Goal: Task Accomplishment & Management: Use online tool/utility

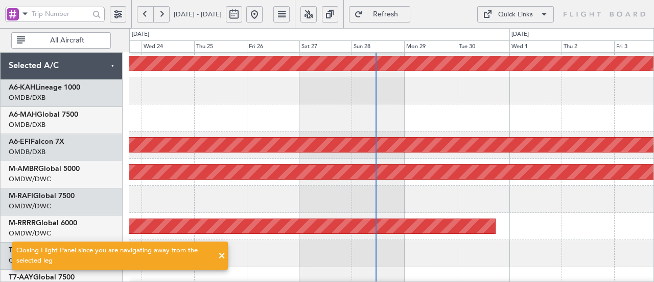
scroll to position [57, 0]
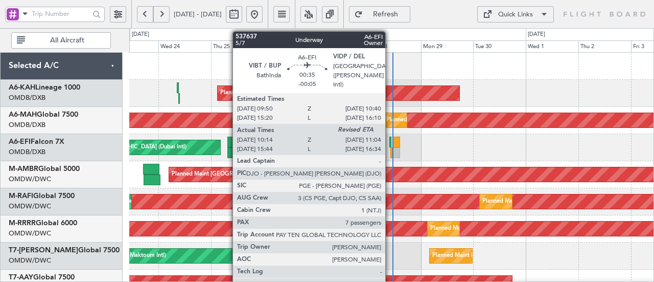
click at [390, 141] on div at bounding box center [390, 141] width 2 height 11
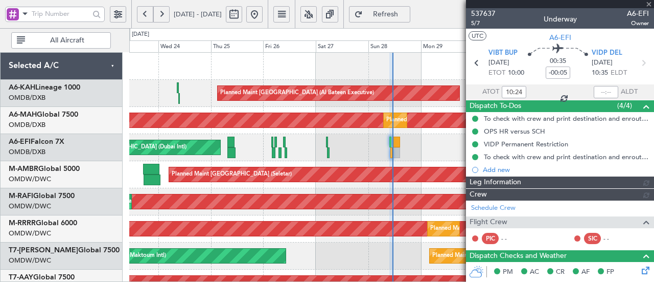
type input "[PERSON_NAME] (ANI)"
type input "7368"
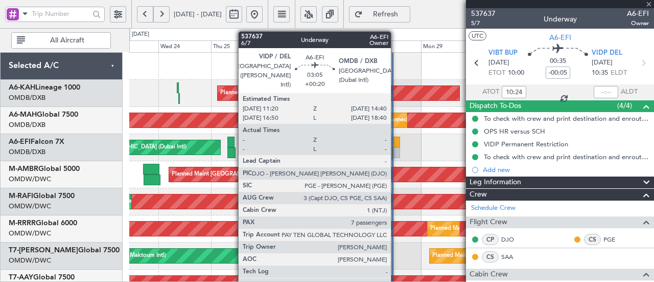
click at [396, 141] on div at bounding box center [396, 141] width 8 height 11
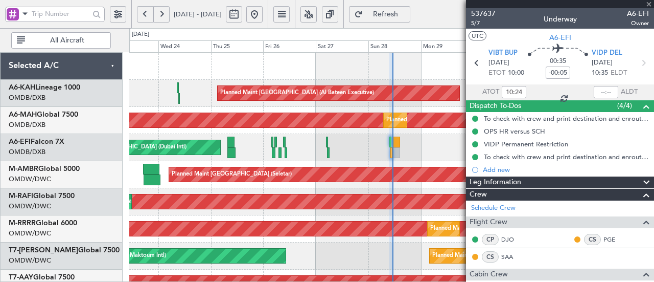
type input "+00:20"
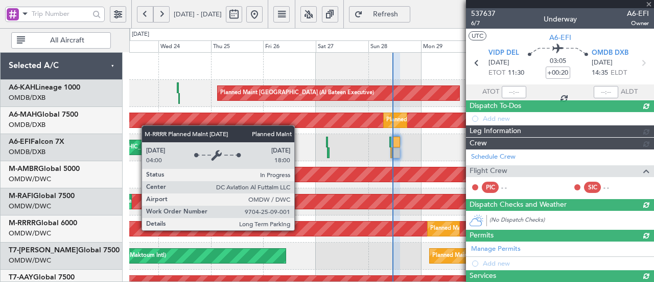
type input "[PERSON_NAME] (ANI)"
type input "7354"
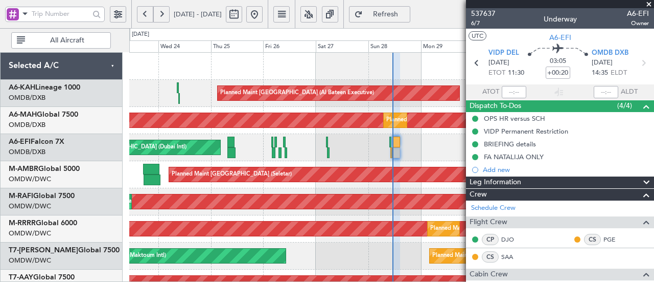
type input "[PERSON_NAME] (ANI)"
type input "7354"
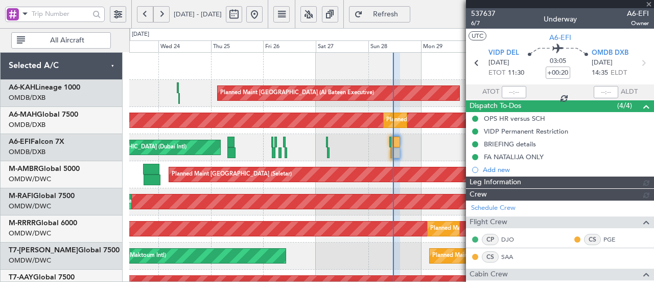
type input "[PERSON_NAME] (ANI)"
type input "7354"
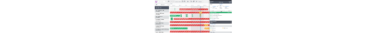
scroll to position [14, 0]
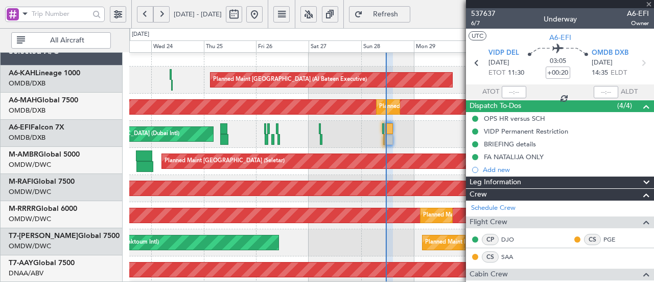
click at [277, 203] on div "Planned Maint Dubai (Al Maktoum Intl) Planned Maint [GEOGRAPHIC_DATA] (Al Makto…" at bounding box center [391, 215] width 525 height 27
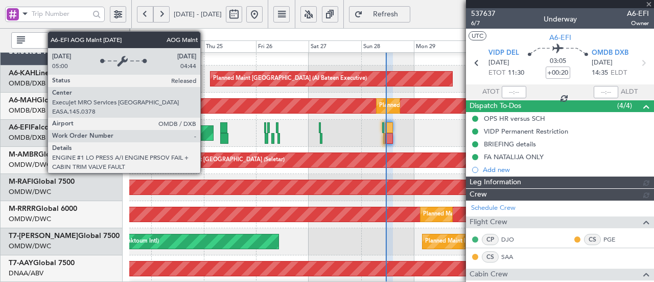
type input "[PERSON_NAME] (ANI)"
type input "7354"
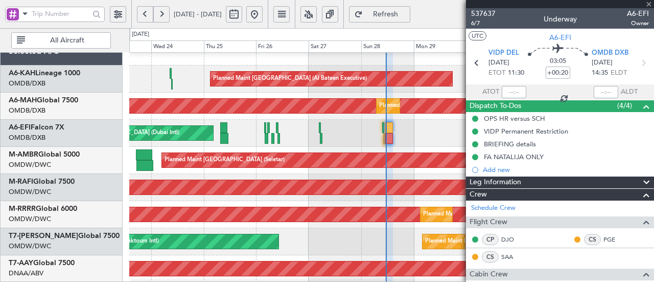
type input "[PERSON_NAME] (ANI)"
type input "7354"
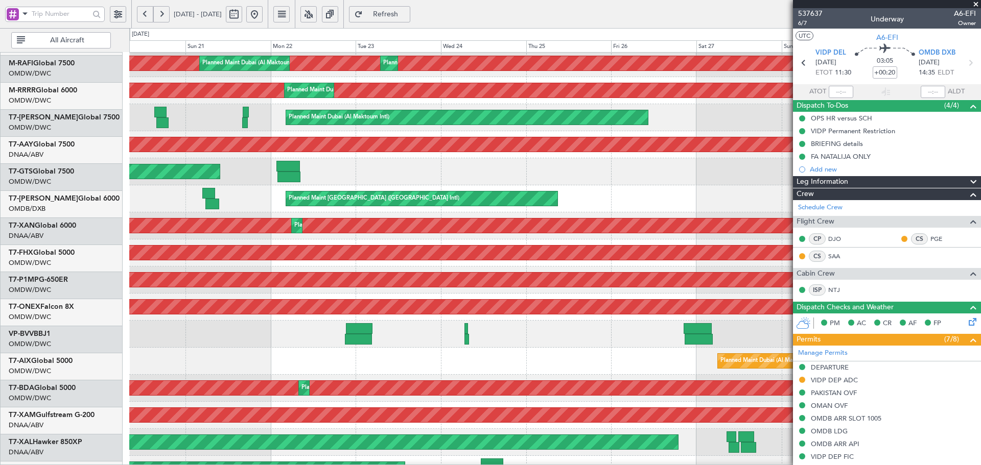
scroll to position [148, 0]
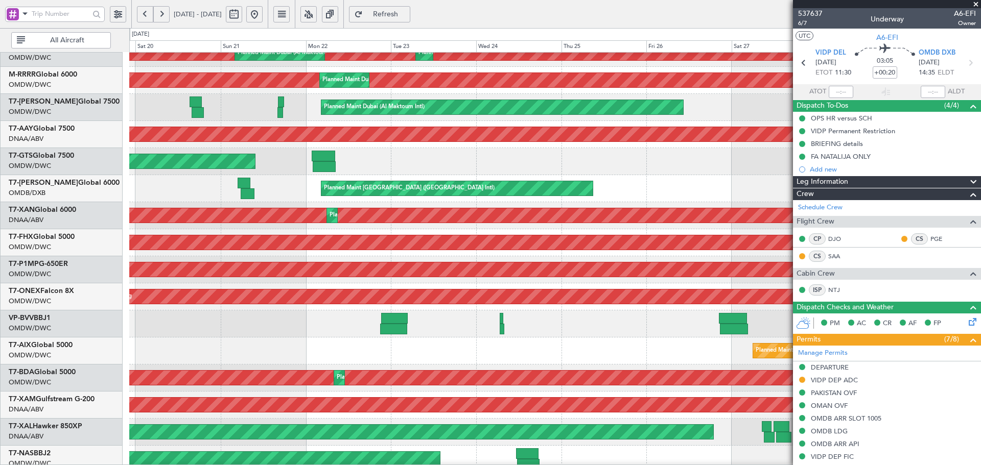
click at [621, 173] on div "AOG Maint [GEOGRAPHIC_DATA] (Seletar)" at bounding box center [554, 161] width 851 height 27
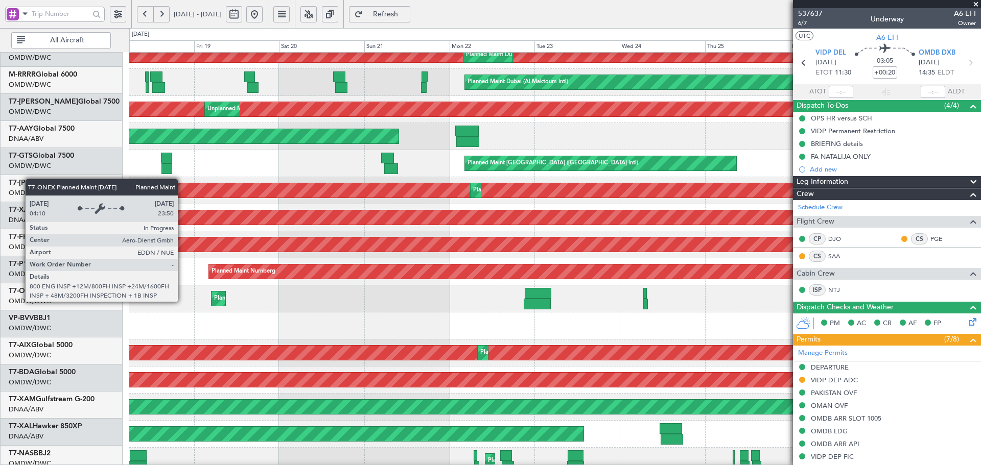
scroll to position [182, 0]
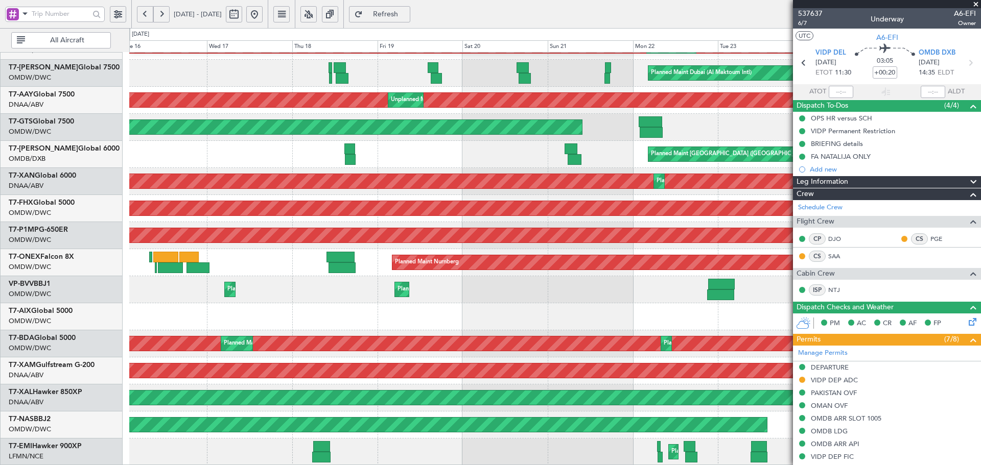
click at [534, 207] on div "Planned Maint Dubai (Al Maktoum Intl) Planned Maint [GEOGRAPHIC_DATA] (Al Makto…" at bounding box center [554, 168] width 851 height 596
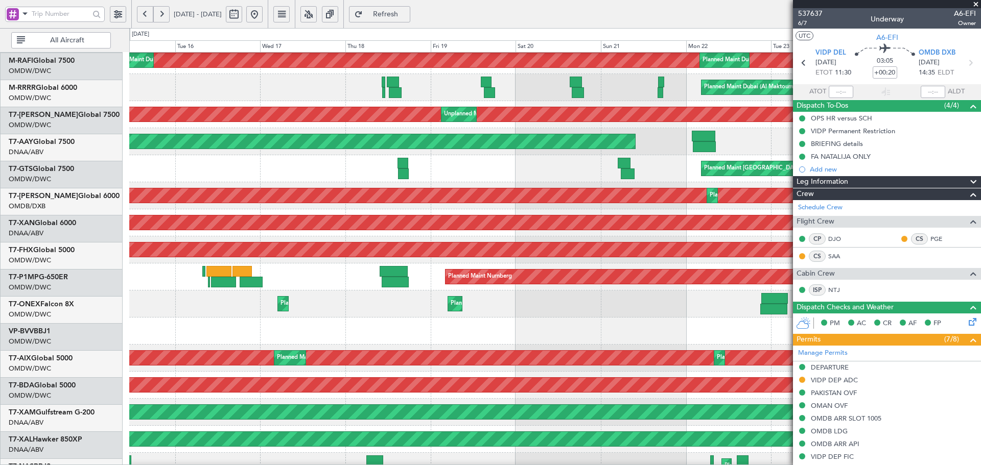
scroll to position [168, 0]
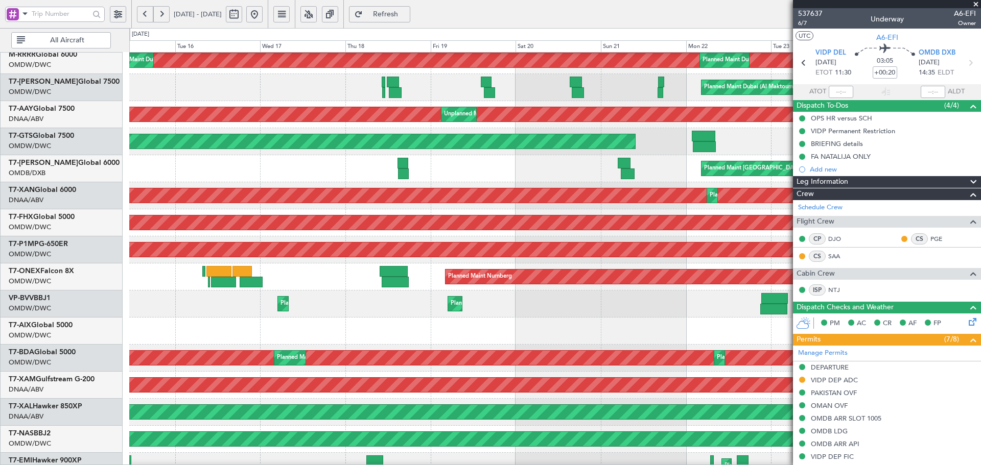
click at [222, 264] on div "Planned Maint Nurnberg Planned Maint [GEOGRAPHIC_DATA] (Al Maktoum Intl)" at bounding box center [554, 277] width 851 height 27
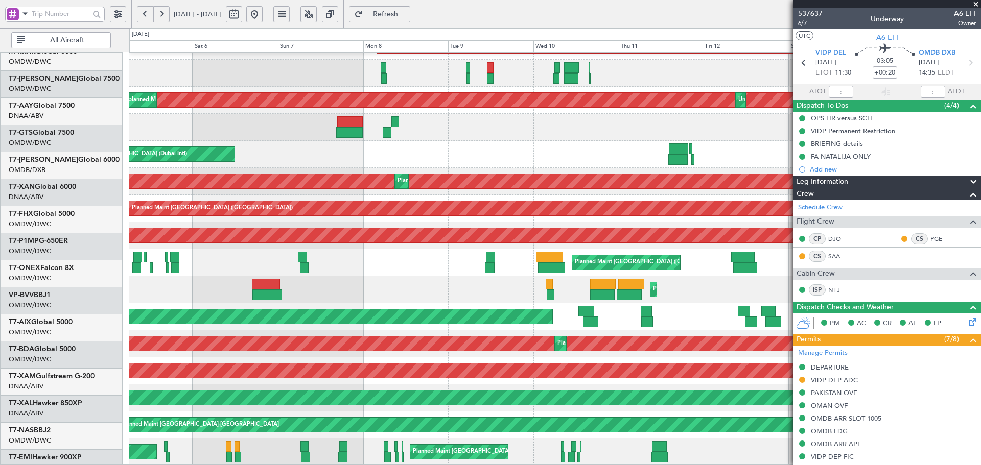
scroll to position [182, 0]
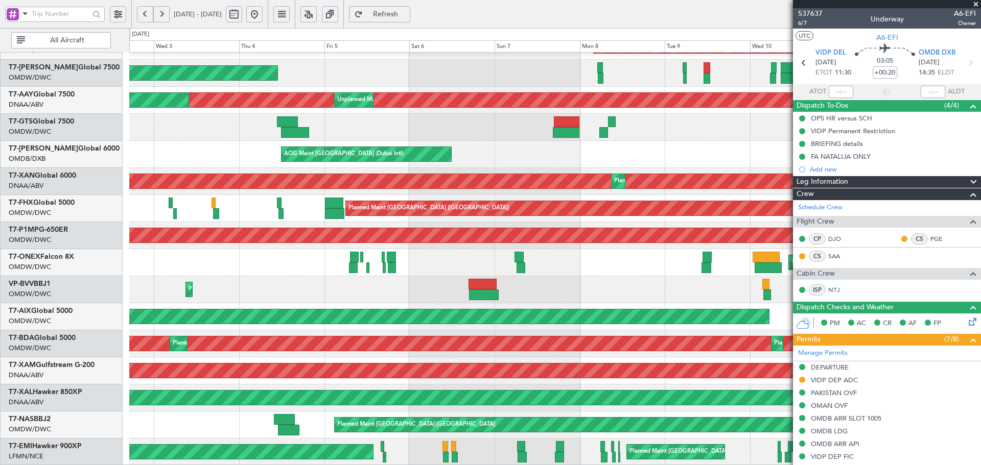
click at [654, 266] on div "Planned Maint Dubai (Al Maktoum Intl) Planned Maint [GEOGRAPHIC_DATA] (Al Makto…" at bounding box center [554, 168] width 851 height 596
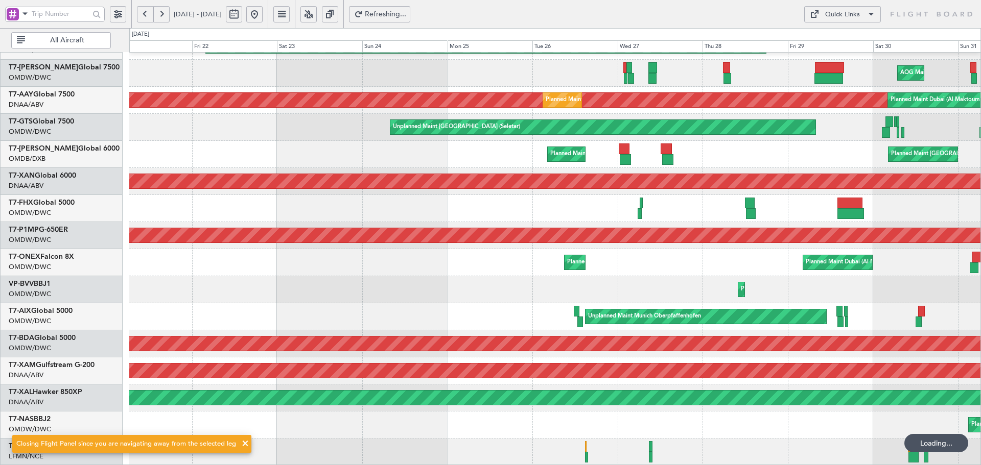
click at [654, 261] on div "Planned Maint Dubai (Al Maktoum Intl) AOG Maint [GEOGRAPHIC_DATA] (Al Maktoum I…" at bounding box center [554, 168] width 851 height 596
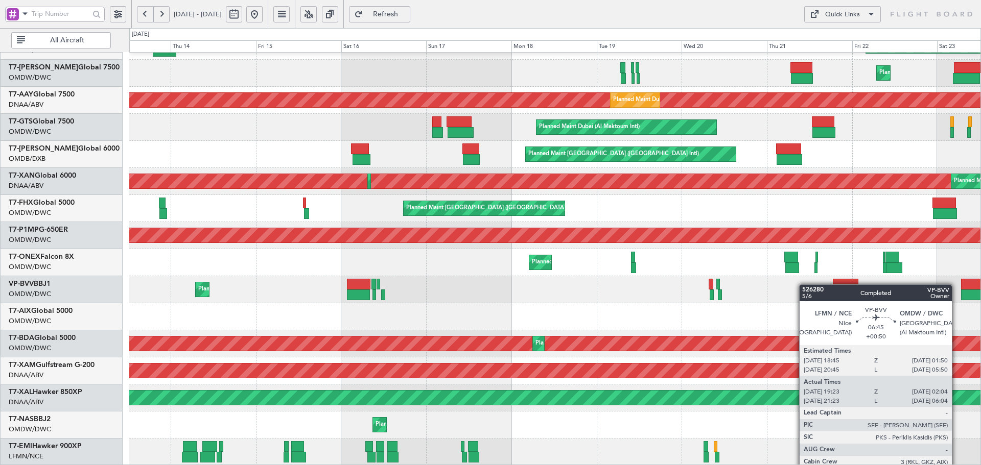
click at [654, 281] on div "Planned Maint Dubai (Al Maktoum Intl) Planned Maint Southend Planned Maint [GEO…" at bounding box center [554, 168] width 851 height 596
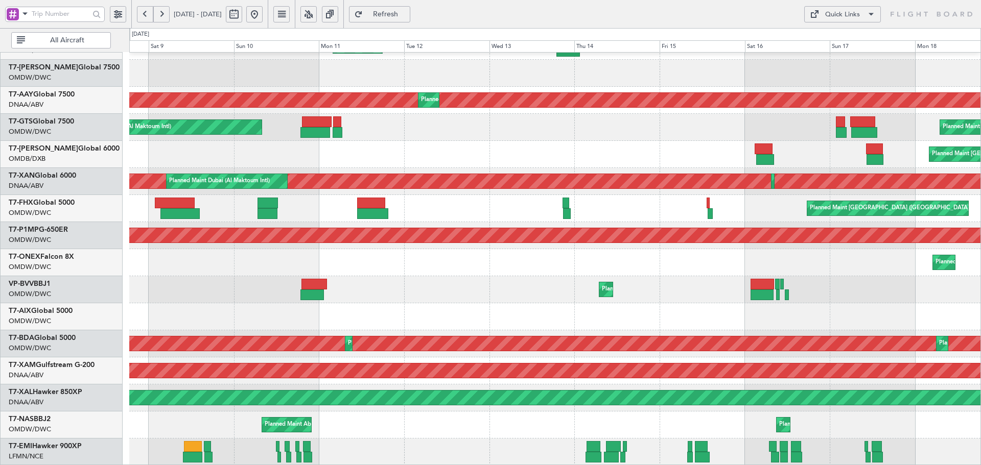
click at [654, 249] on div "Planned Maint Southend Unplanned Maint [GEOGRAPHIC_DATA] (Al Maktoum Intl) Plan…" at bounding box center [554, 168] width 851 height 596
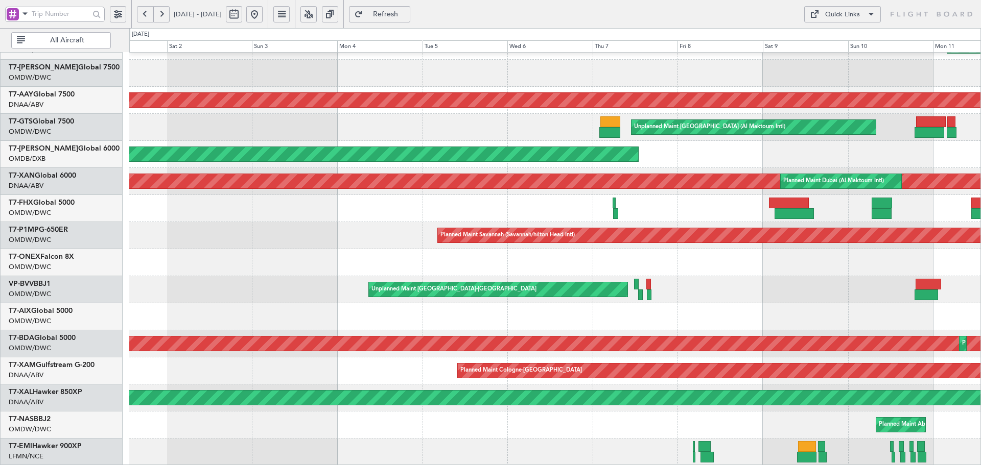
click at [638, 250] on div at bounding box center [554, 262] width 851 height 27
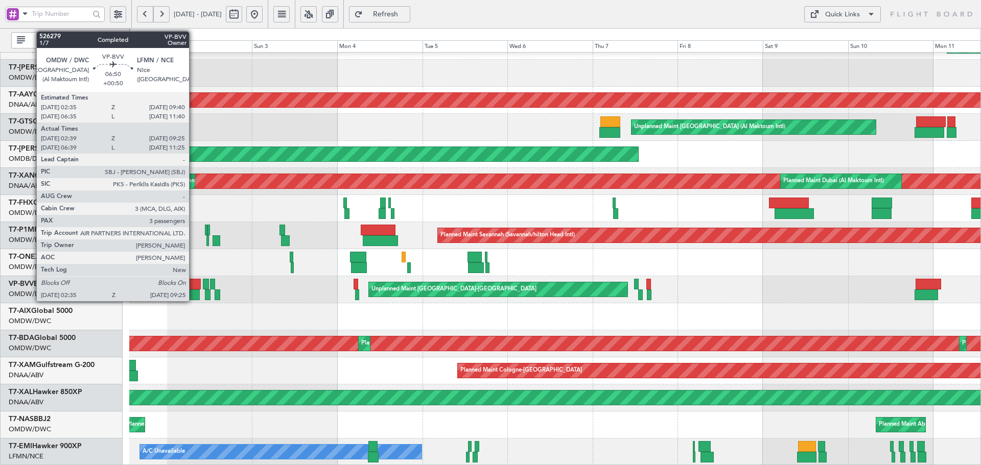
click at [194, 281] on div at bounding box center [188, 284] width 26 height 11
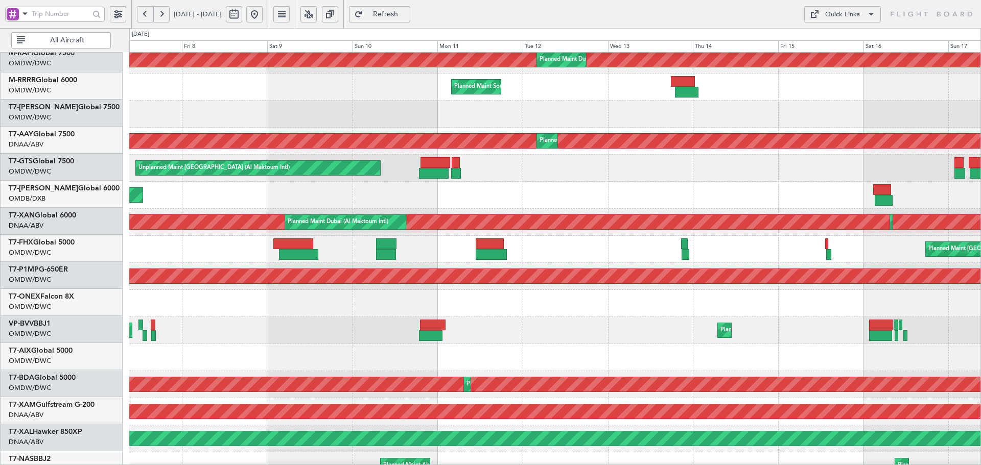
scroll to position [142, 0]
click at [185, 194] on div "AOG Maint [GEOGRAPHIC_DATA] (Dubai Intl) Planned Maint [GEOGRAPHIC_DATA] ([GEOG…" at bounding box center [554, 195] width 851 height 27
click at [263, 16] on button at bounding box center [254, 14] width 16 height 16
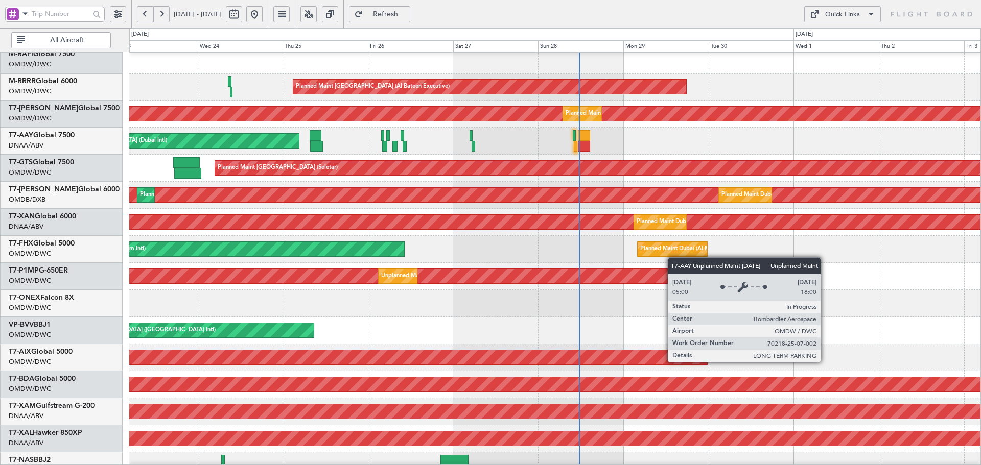
scroll to position [0, 0]
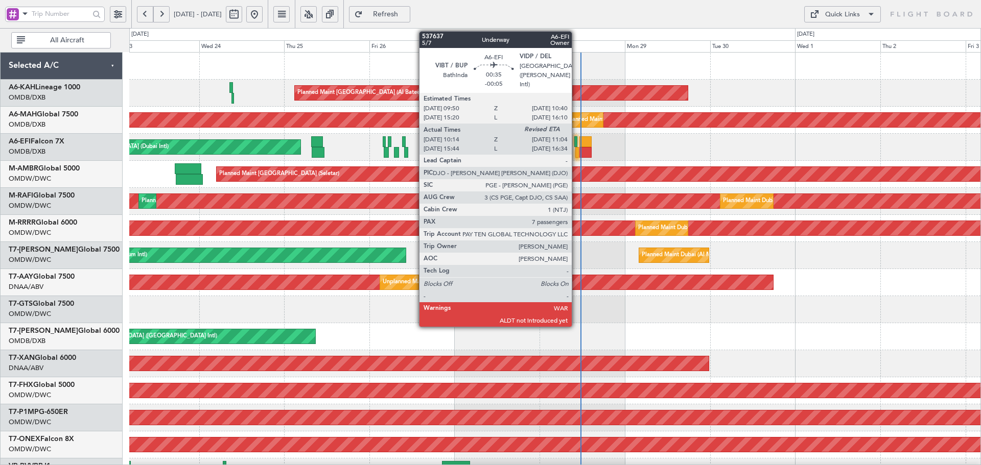
click at [576, 148] on div at bounding box center [576, 152] width 3 height 11
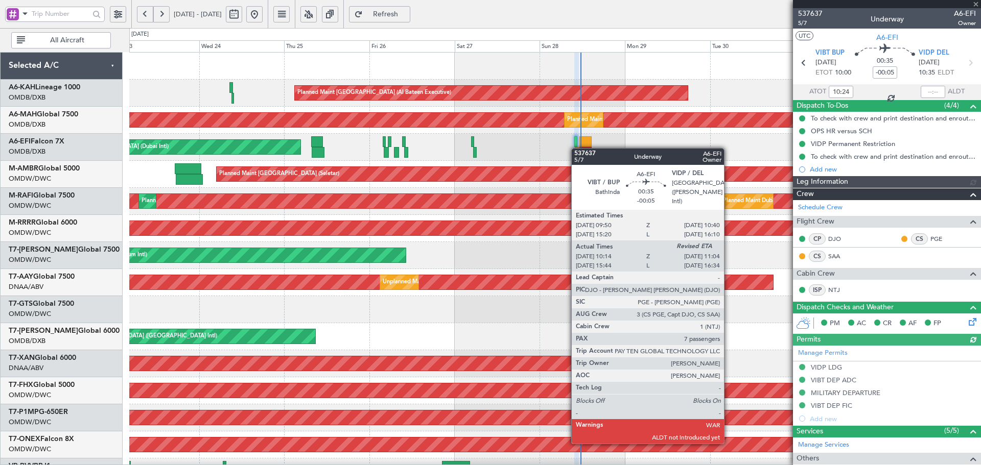
type input "[PERSON_NAME] (ANI)"
type input "7368"
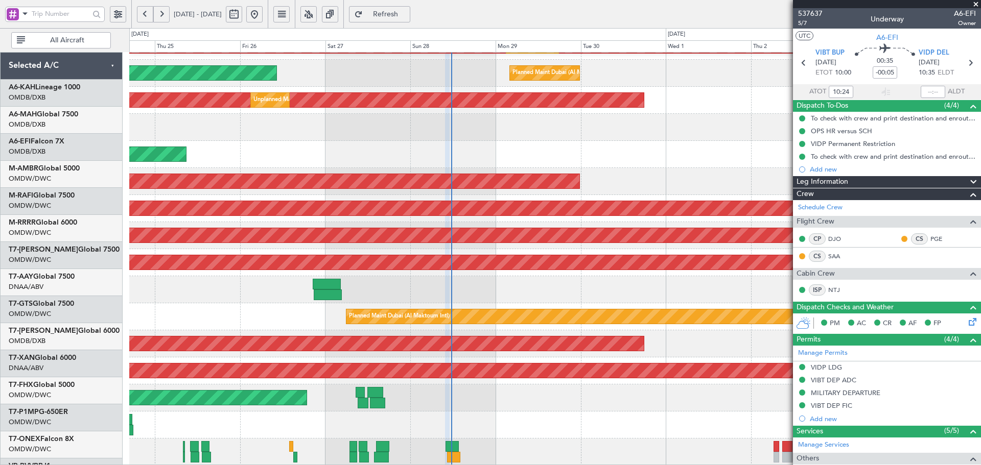
scroll to position [182, 0]
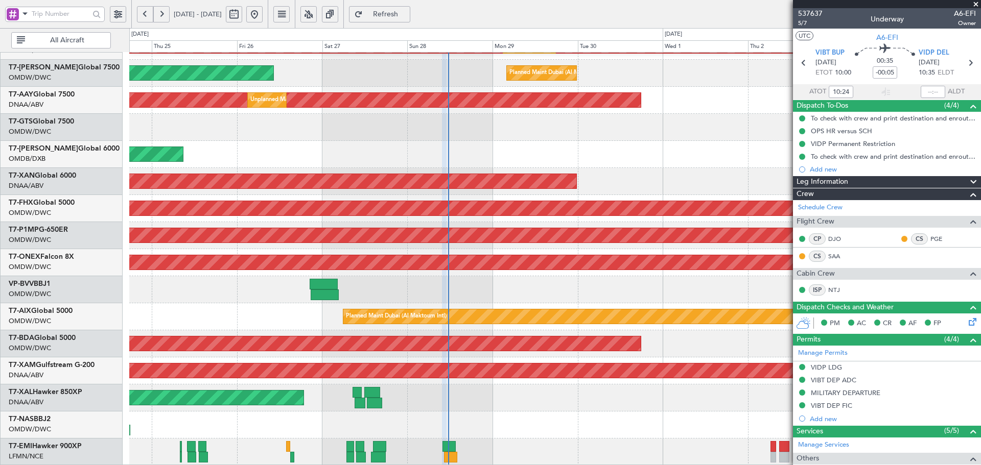
click at [327, 60] on div "Planned Maint Dubai (Al Maktoum Intl) Planned Maint [GEOGRAPHIC_DATA] (Al Makto…" at bounding box center [554, 168] width 851 height 596
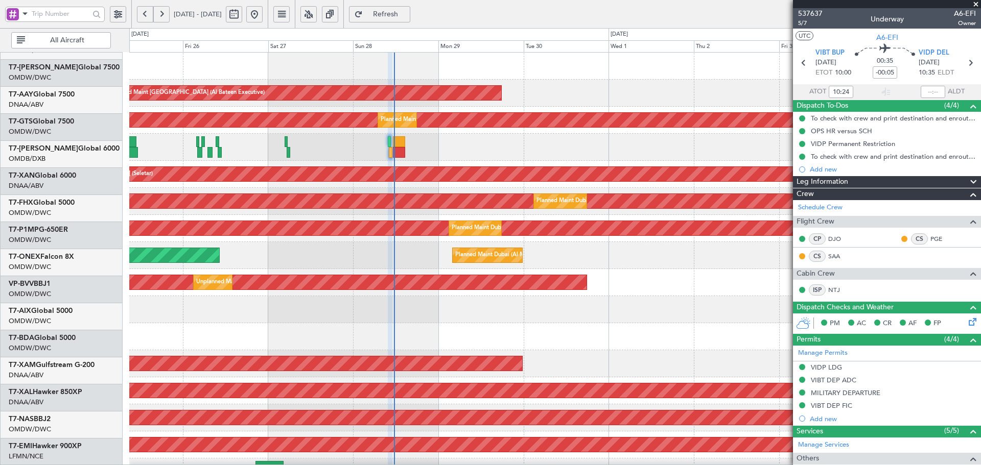
scroll to position [0, 0]
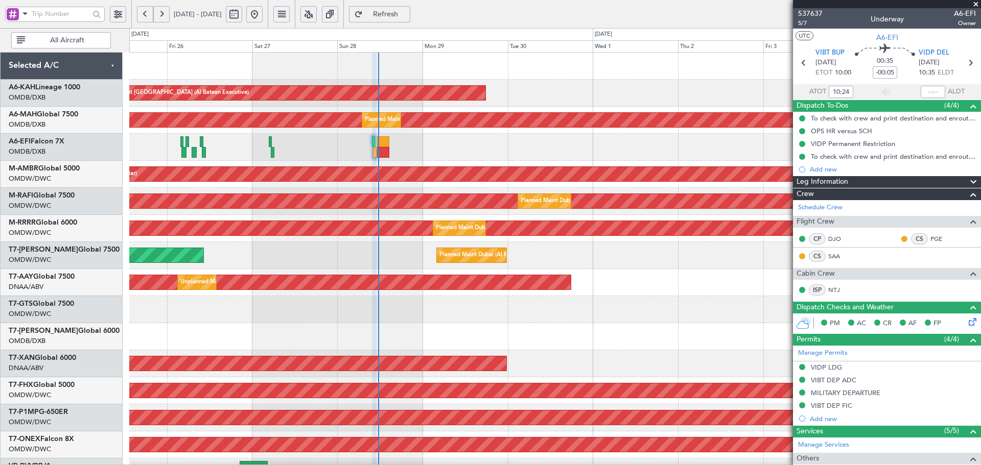
click at [470, 281] on html "[DATE] - [DATE] Refresh Quick Links All Aircraft Planned Maint [GEOGRAPHIC_DATA…" at bounding box center [490, 232] width 981 height 465
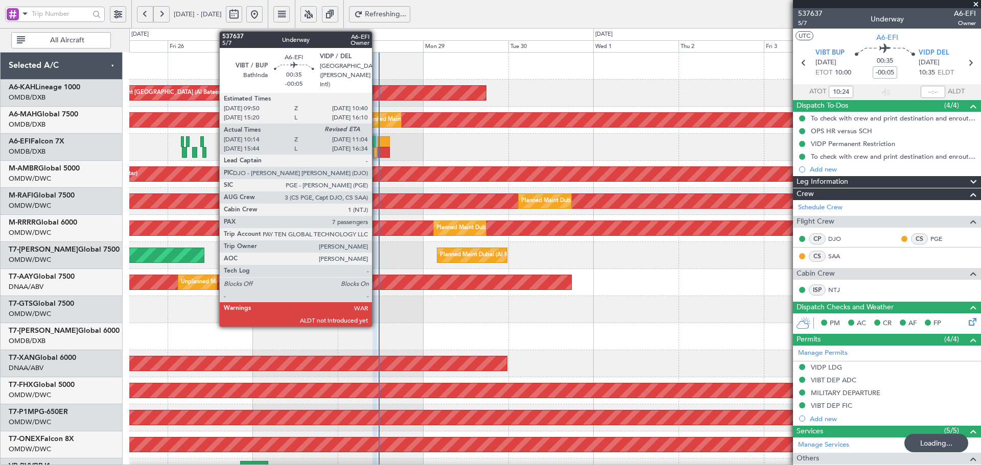
click at [377, 148] on div at bounding box center [375, 152] width 3 height 11
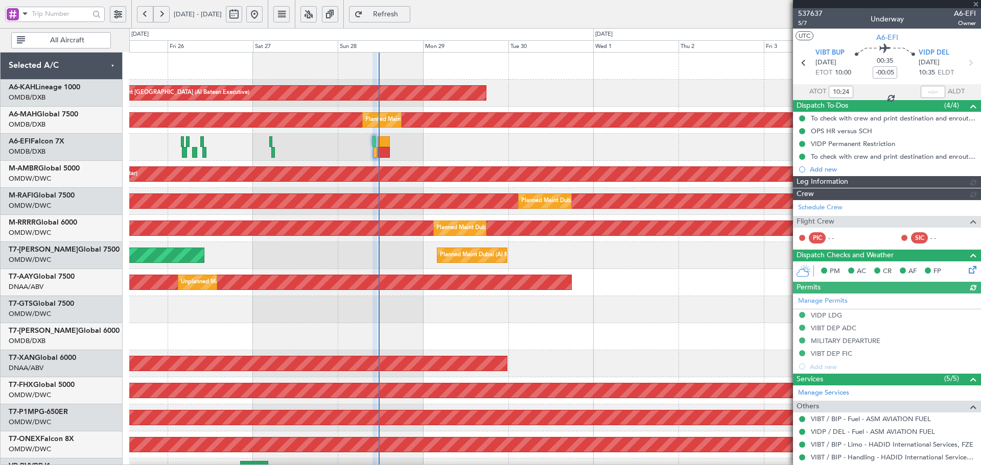
type input "[PERSON_NAME] (ANI)"
type input "7368"
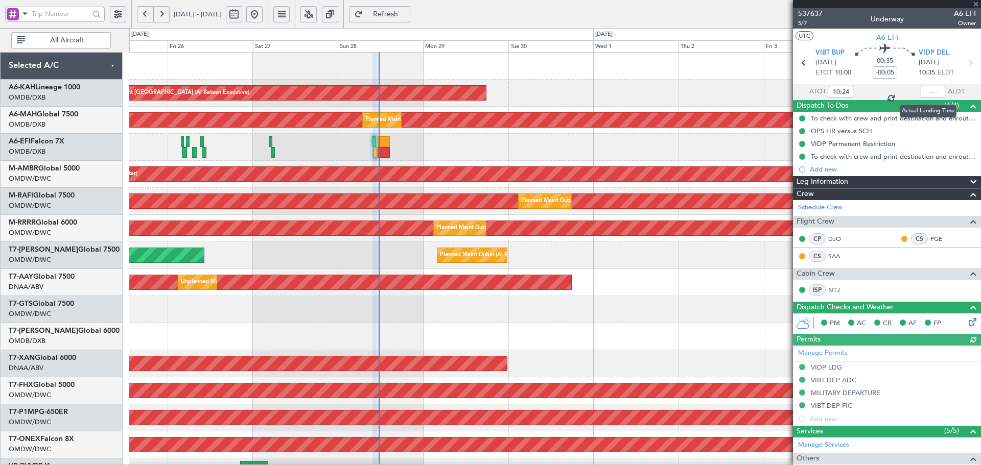
click at [654, 90] on div at bounding box center [933, 92] width 25 height 12
drag, startPoint x: 927, startPoint y: 91, endPoint x: 974, endPoint y: 76, distance: 49.4
click at [654, 91] on input "text" at bounding box center [933, 92] width 25 height 12
type input "11:32"
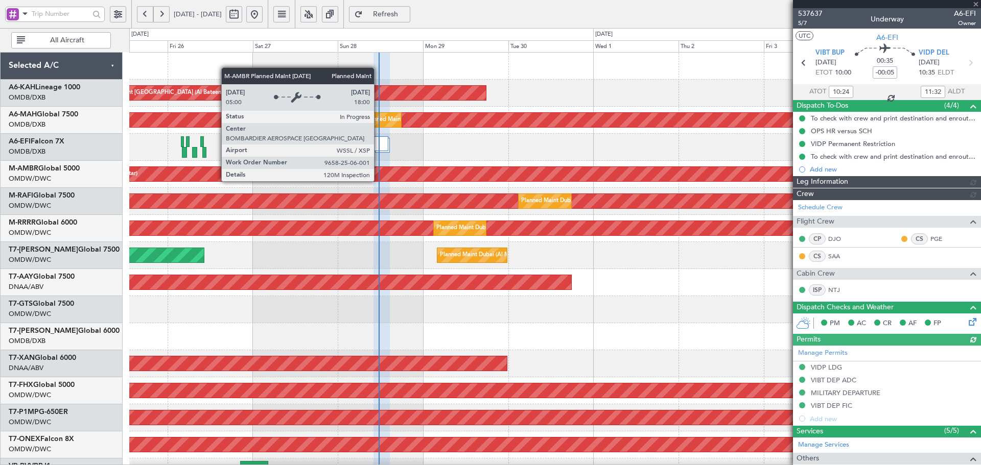
type input "[PERSON_NAME] (ANI)"
type input "7368"
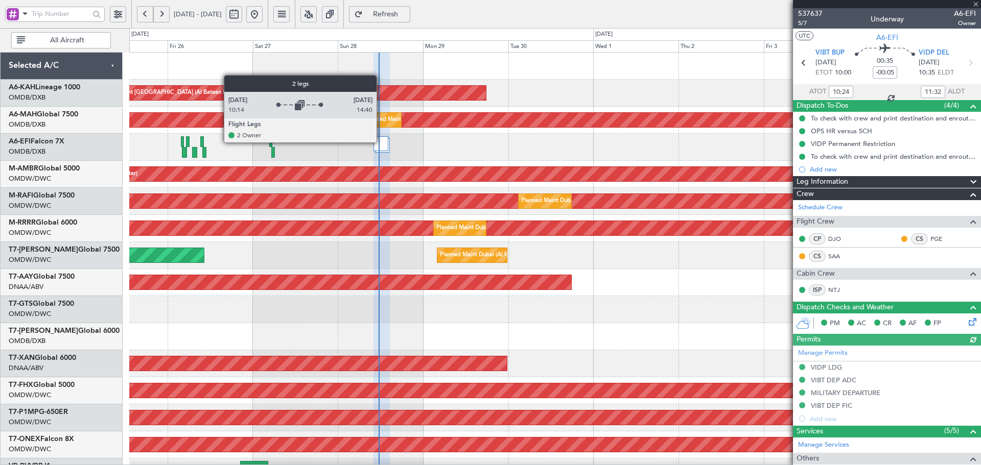
click at [381, 142] on div at bounding box center [381, 143] width 14 height 15
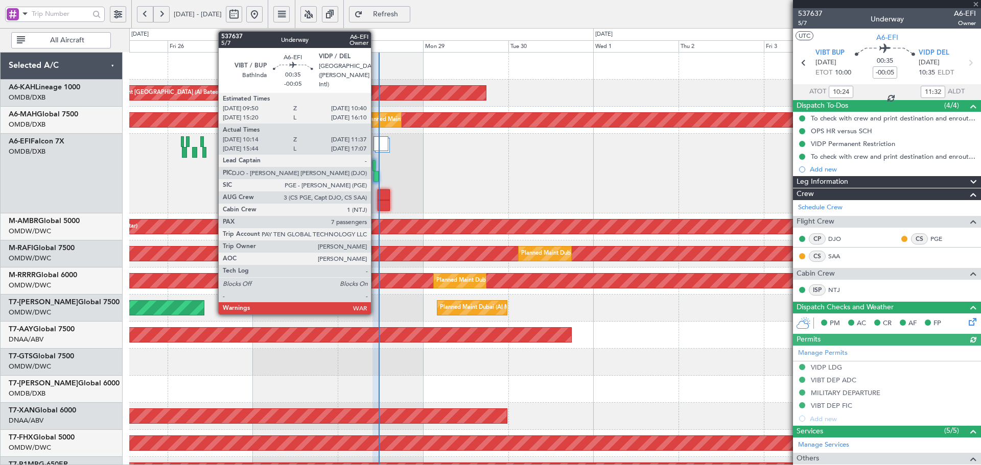
click at [375, 175] on div at bounding box center [376, 176] width 5 height 11
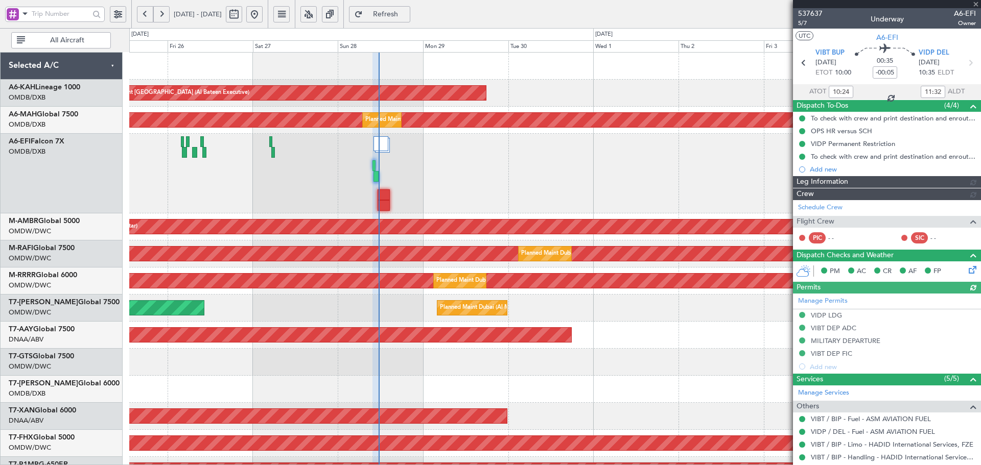
type input "[PERSON_NAME] (ANI)"
type input "7368"
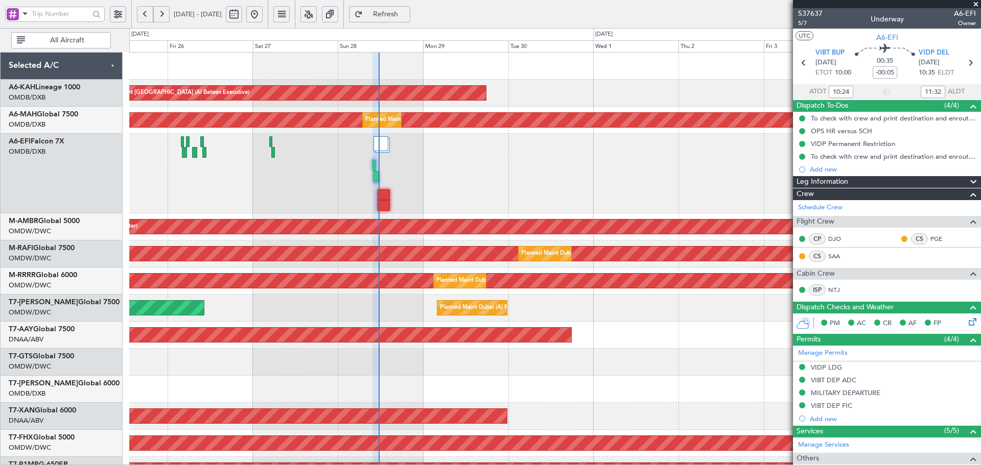
click at [407, 13] on span "Refresh" at bounding box center [386, 14] width 42 height 7
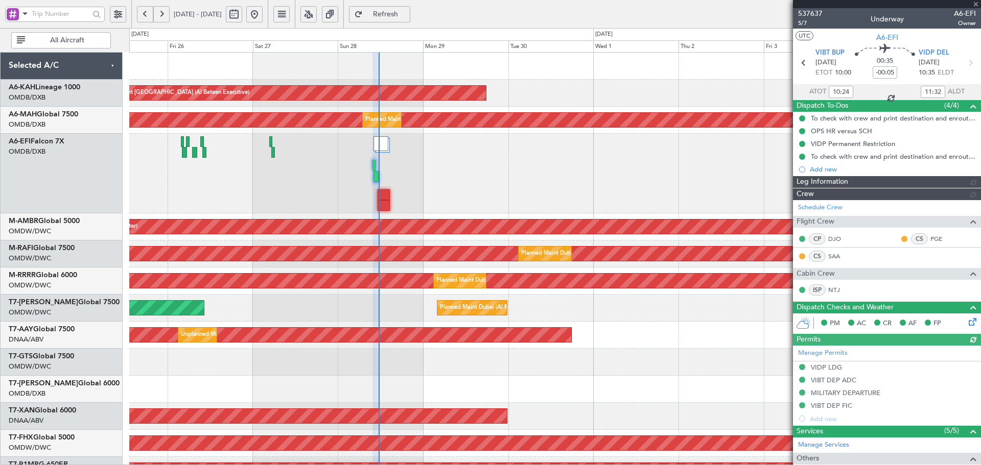
type input "[PERSON_NAME] (ANI)"
type input "7368"
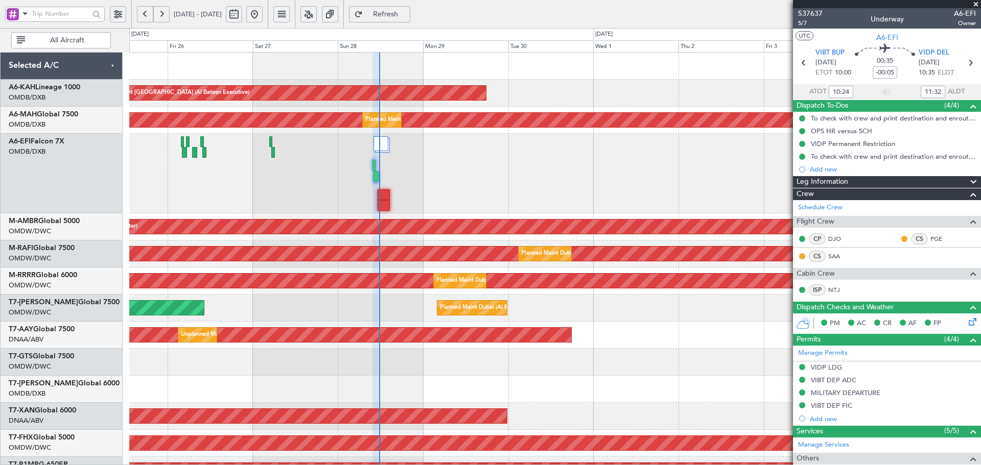
type input "[PERSON_NAME] (ANI)"
type input "7368"
type input "[PERSON_NAME] (ANI)"
type input "7368"
type input "[PERSON_NAME] (ANI)"
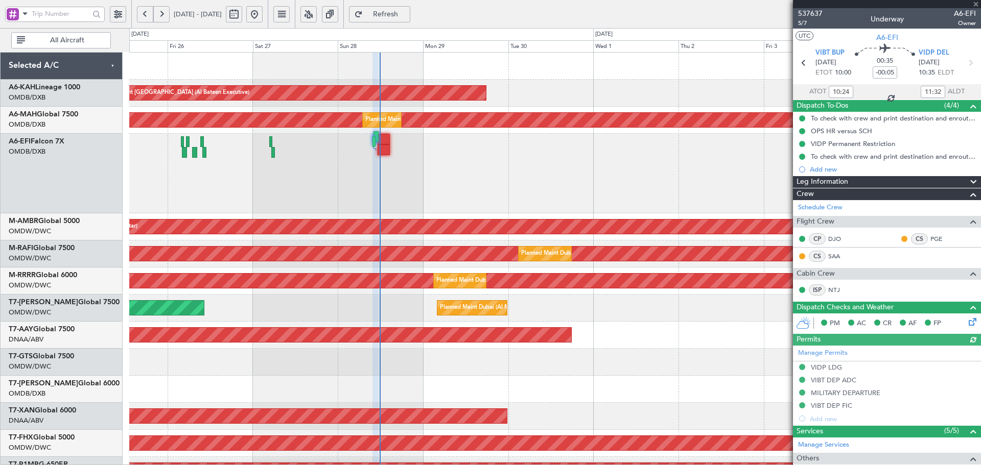
type input "7368"
type input "[PERSON_NAME] (ANI)"
type input "7368"
type input "[PERSON_NAME] (ANI)"
type input "7368"
